Goal: Task Accomplishment & Management: Manage account settings

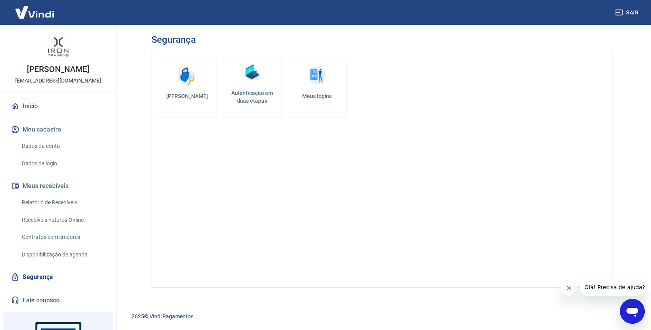
click at [257, 75] on img at bounding box center [251, 72] width 23 height 23
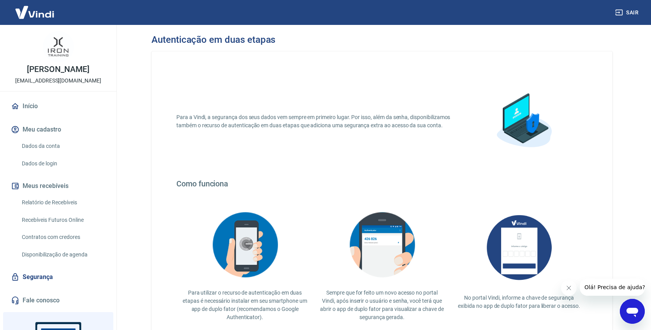
scroll to position [92, 0]
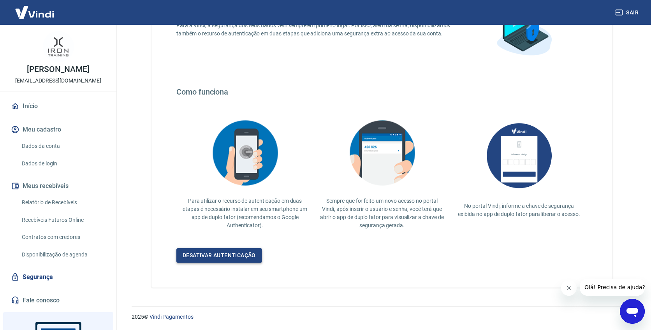
click at [227, 257] on link "Desativar autenticação" at bounding box center [219, 255] width 86 height 14
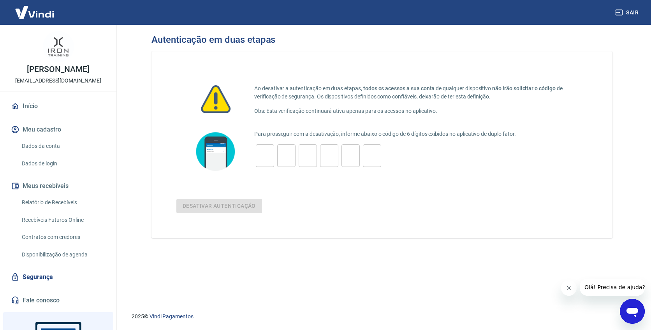
click at [264, 158] on input "tel" at bounding box center [265, 156] width 18 height 17
type input "4"
type input "7"
type input "2"
type input "7"
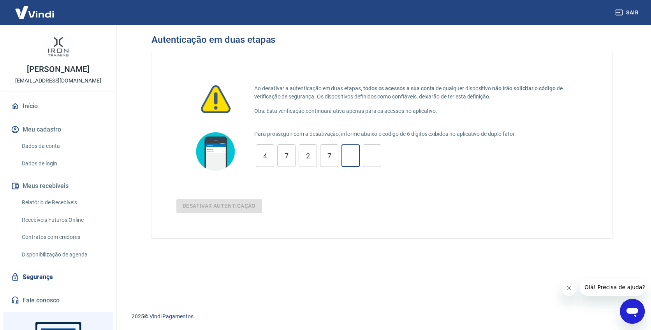
type input "7"
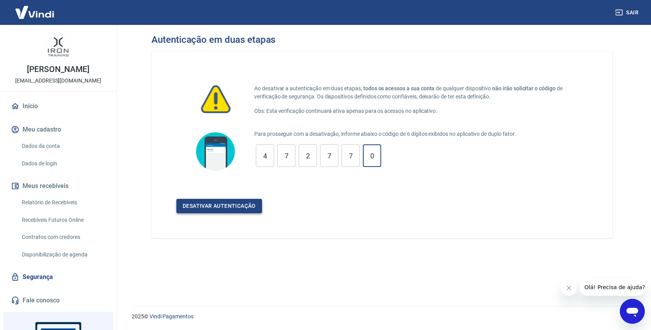
click at [244, 207] on button "Desativar autenticação" at bounding box center [219, 206] width 86 height 14
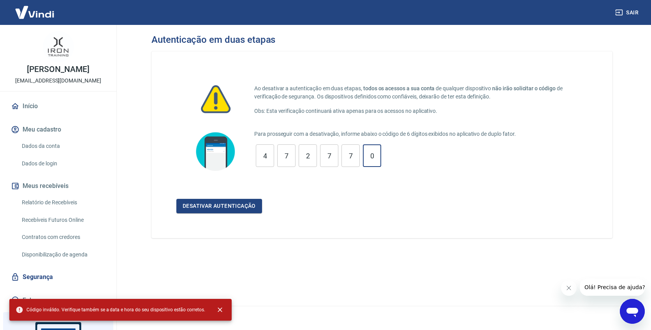
click at [378, 158] on input "0" at bounding box center [372, 156] width 18 height 17
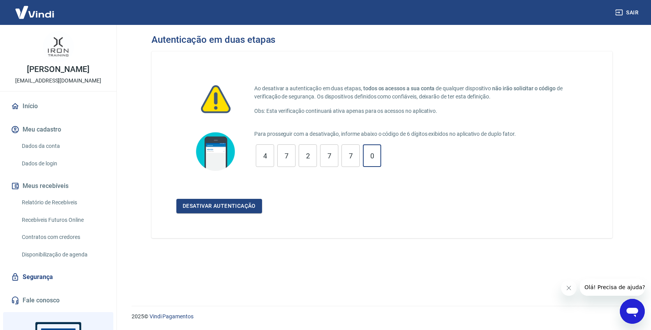
type input "0"
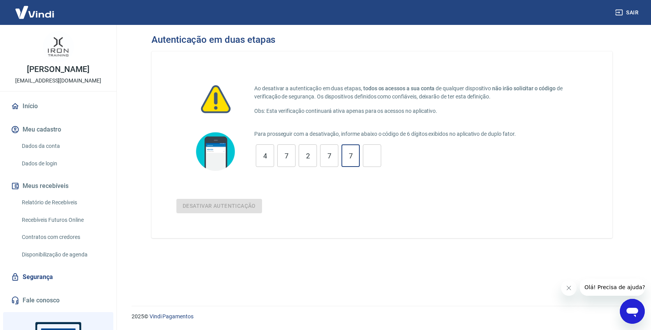
type input "7"
type input "2"
type input "7"
type input "4"
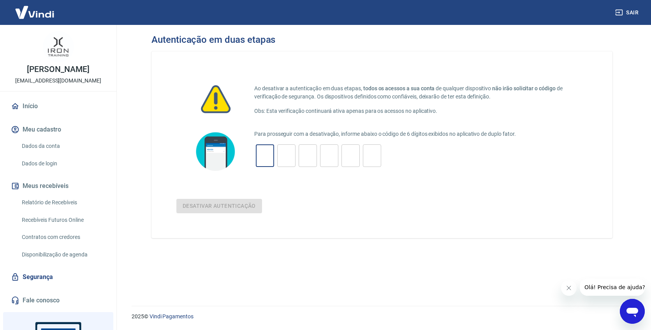
type input "4"
type input "5"
type input "0"
type input "5"
type input "8"
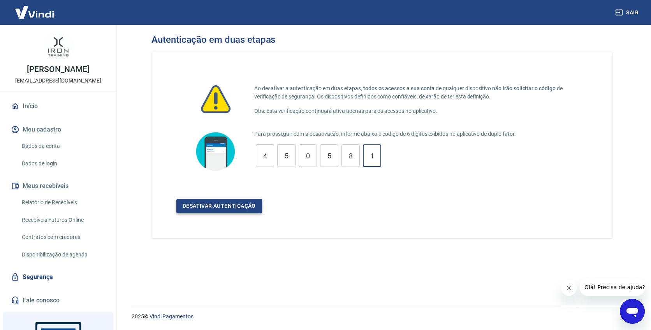
type input "1"
click at [247, 206] on button "Desativar autenticação" at bounding box center [219, 206] width 86 height 14
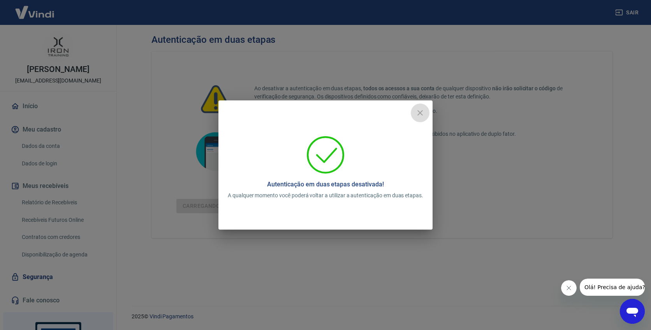
click at [421, 114] on icon "close" at bounding box center [419, 112] width 5 height 5
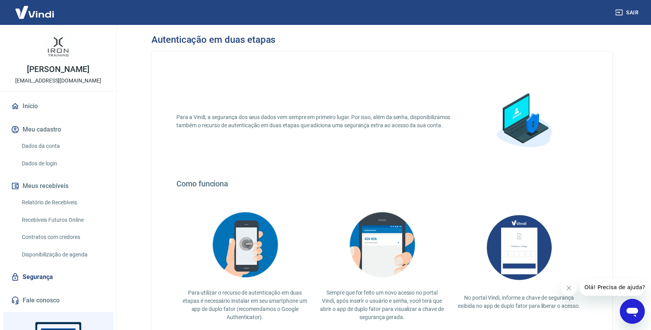
scroll to position [76, 0]
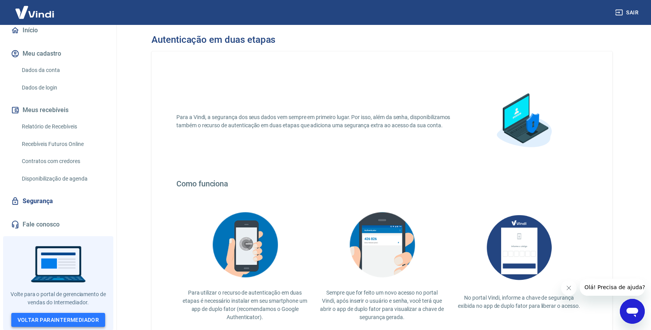
click at [59, 321] on link "Voltar para Intermediador" at bounding box center [58, 320] width 94 height 14
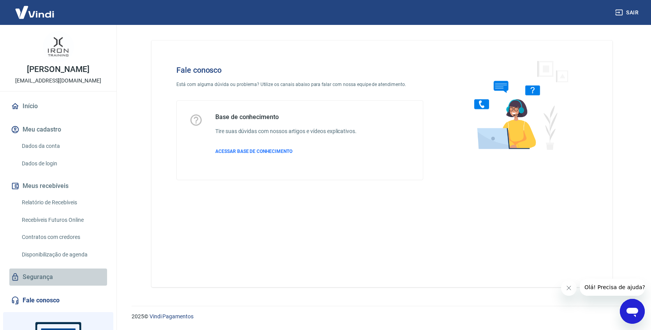
click at [41, 276] on link "Segurança" at bounding box center [58, 277] width 98 height 17
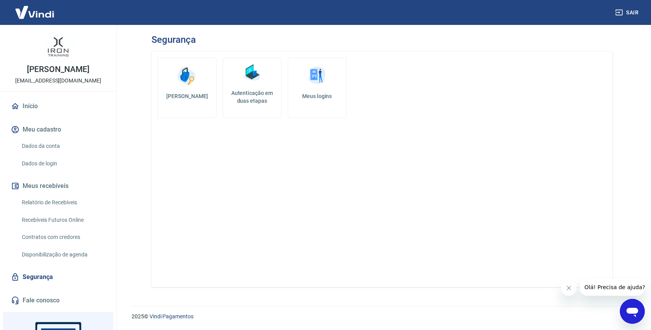
click at [249, 81] on img at bounding box center [251, 72] width 23 height 23
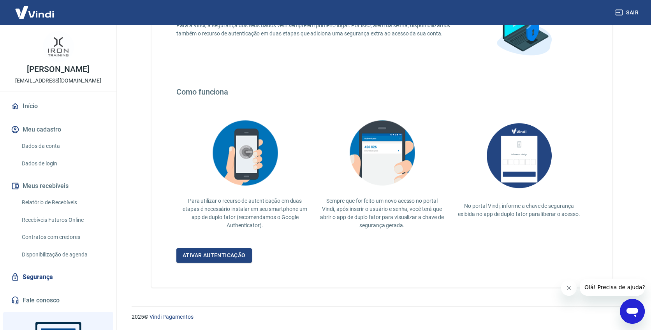
scroll to position [76, 0]
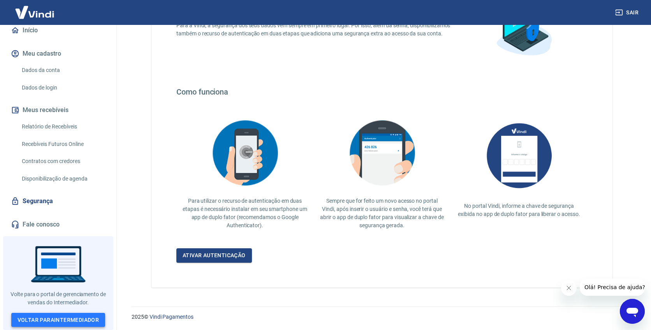
click at [74, 320] on link "Voltar para Intermediador" at bounding box center [58, 320] width 94 height 14
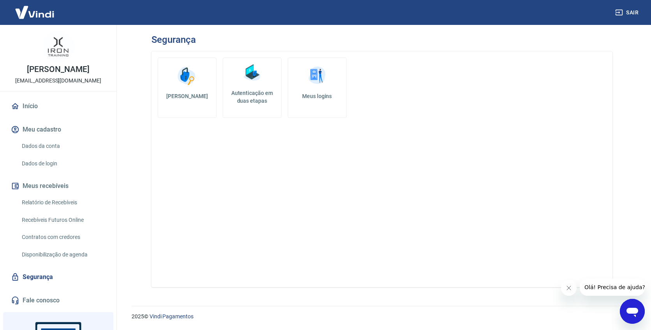
click at [250, 83] on img at bounding box center [251, 72] width 23 height 23
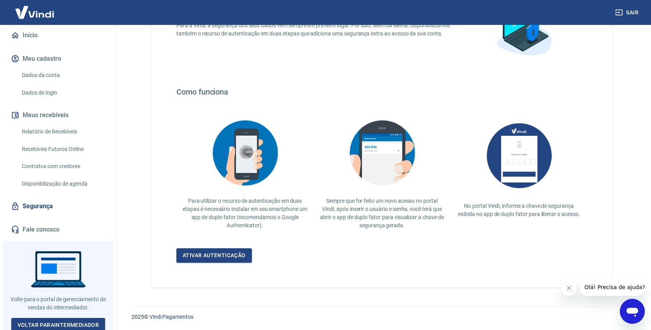
scroll to position [76, 0]
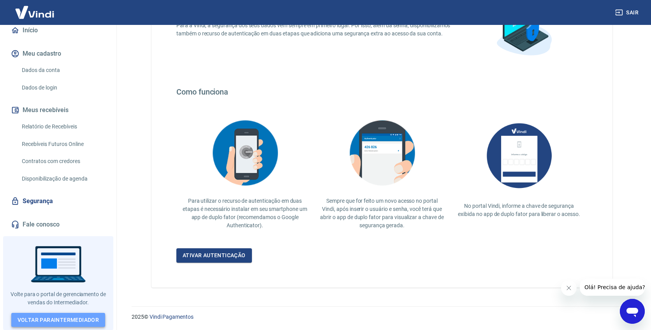
click at [76, 320] on link "Voltar para Intermediador" at bounding box center [58, 320] width 94 height 14
